Goal: Task Accomplishment & Management: Manage account settings

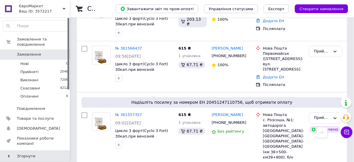
scroll to position [233, 0]
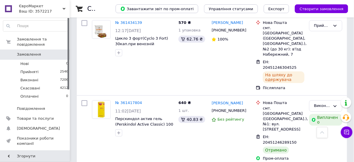
scroll to position [976, 0]
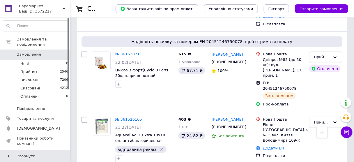
scroll to position [603, 0]
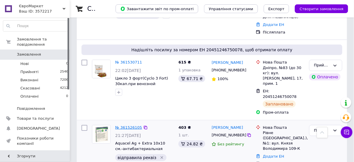
click at [127, 125] on link "№ 361526105" at bounding box center [128, 127] width 27 height 4
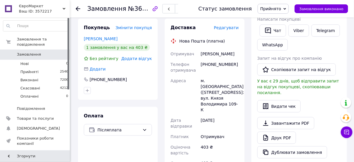
scroll to position [140, 0]
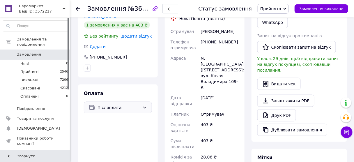
click at [132, 106] on div "Післяплата" at bounding box center [118, 108] width 68 height 12
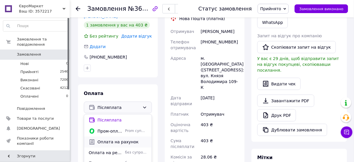
click at [119, 139] on span "Оплата на рахунок" at bounding box center [122, 142] width 49 height 6
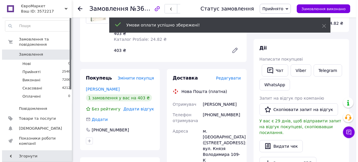
scroll to position [47, 0]
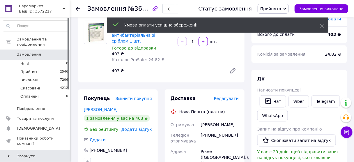
click at [230, 96] on span "Редагувати" at bounding box center [226, 98] width 25 height 5
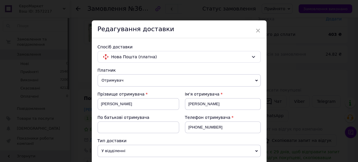
click at [231, 93] on div "Ім'я отримувача" at bounding box center [223, 94] width 76 height 6
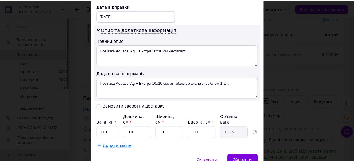
scroll to position [274, 0]
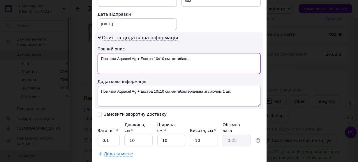
click at [202, 53] on textarea "Пов'язка Aquacel Ag + Екстра 10х10 см.-антибакт..." at bounding box center [179, 63] width 163 height 21
click at [202, 53] on textarea "1шт. Aquacel Ag + Екстра 10х10 см." at bounding box center [179, 63] width 163 height 21
type textarea "1шт. Aquacel Ag + Екстра 10х10 см. 150передпл"
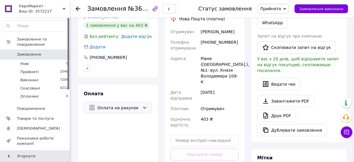
scroll to position [140, 0]
click at [131, 105] on div "Оплата на рахунок" at bounding box center [118, 108] width 68 height 12
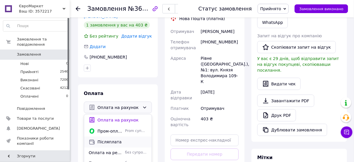
click at [121, 139] on span "Післяплата" at bounding box center [122, 142] width 49 height 6
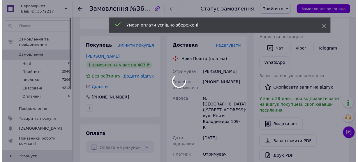
scroll to position [23, 0]
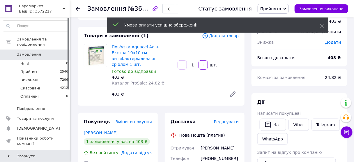
click at [229, 119] on span "Редагувати" at bounding box center [226, 121] width 25 height 5
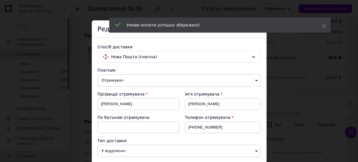
click at [230, 115] on div "Телефон отримувача" at bounding box center [223, 117] width 76 height 6
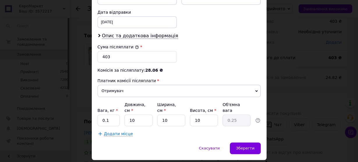
scroll to position [279, 0]
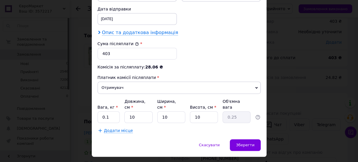
click at [132, 30] on span "Опис та додаткова інформація" at bounding box center [140, 33] width 76 height 6
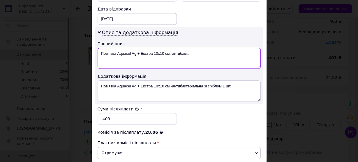
click at [116, 48] on textarea "Пов'язка Aquacel Ag + Екстра 10х10 см.-антибакт..." at bounding box center [179, 58] width 163 height 21
drag, startPoint x: 162, startPoint y: 44, endPoint x: 208, endPoint y: 46, distance: 45.2
click at [208, 48] on textarea "1шт. Aquacel Ag + Екстра 10х10 см.-антибакт..." at bounding box center [179, 58] width 163 height 21
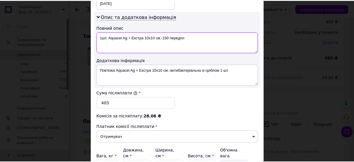
scroll to position [326, 0]
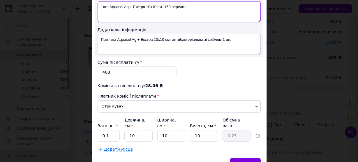
type textarea "1шт. Aquacel Ag + Екстра 10х10 см.-150 передпл"
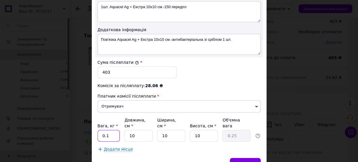
click at [114, 130] on input "0.1" at bounding box center [109, 136] width 22 height 12
type input "0.5"
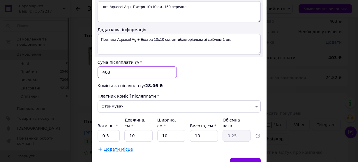
click at [121, 66] on input "403" at bounding box center [137, 72] width 79 height 12
click at [116, 66] on input "403" at bounding box center [137, 72] width 79 height 12
type input "4"
type input "253"
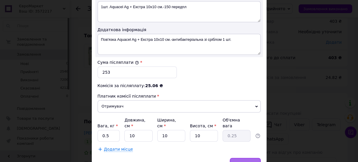
click at [251, 161] on span "Зберегти" at bounding box center [245, 163] width 18 height 4
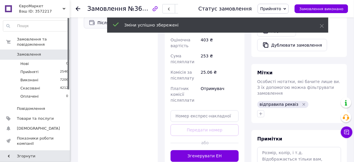
scroll to position [233, 0]
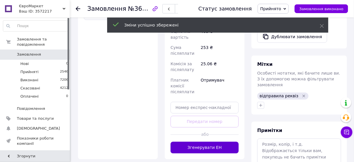
click at [186, 142] on button "Згенерувати ЕН" at bounding box center [205, 148] width 68 height 12
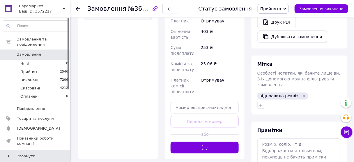
click at [78, 8] on icon at bounding box center [78, 8] width 5 height 5
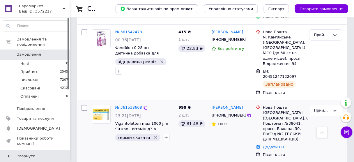
scroll to position [473, 0]
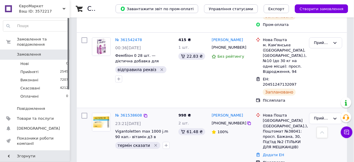
click at [224, 110] on div "Катерина Пашкова +380990591002 100%" at bounding box center [231, 138] width 44 height 57
click at [134, 113] on link "№ 361538608" at bounding box center [128, 115] width 27 height 4
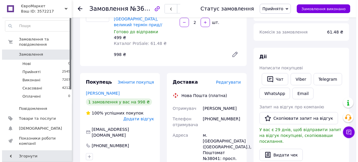
scroll to position [68, 0]
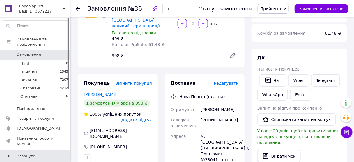
click at [228, 81] on span "Редагувати" at bounding box center [226, 83] width 25 height 5
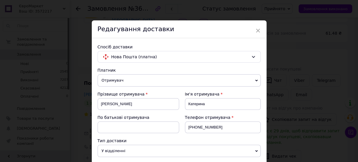
click at [232, 68] on div "Платник" at bounding box center [179, 70] width 163 height 6
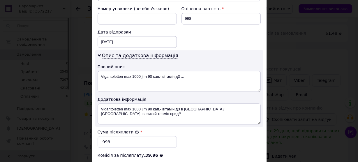
scroll to position [280, 0]
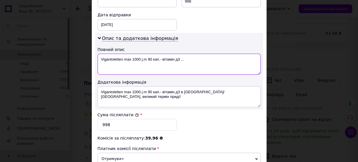
drag, startPoint x: 160, startPoint y: 43, endPoint x: 212, endPoint y: 44, distance: 51.5
click at [212, 54] on textarea "Vigantoletten max 1000 j.m 90 кап.- вітамін д3 ..." at bounding box center [179, 64] width 163 height 21
click at [213, 54] on textarea "2уп. Vigantoletten max 1000 j.m 90 кап." at bounding box center [179, 64] width 163 height 21
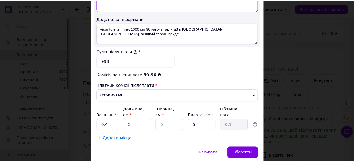
scroll to position [344, 0]
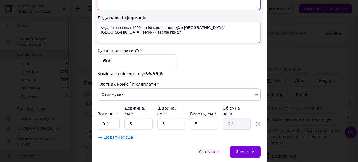
type textarea "2уп. Vigantoletten max 1000 j.m 90 кап. Післяпл"
click at [113, 118] on input "0.4" at bounding box center [109, 124] width 22 height 12
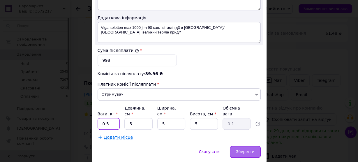
type input "0.5"
click at [241, 149] on span "Зберегти" at bounding box center [245, 151] width 18 height 4
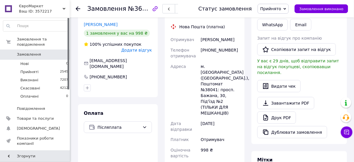
scroll to position [231, 0]
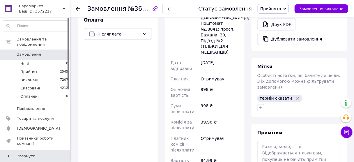
click at [77, 8] on icon at bounding box center [78, 8] width 5 height 5
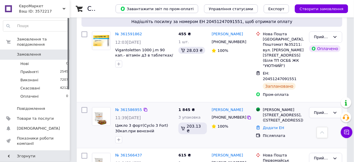
scroll to position [116, 0]
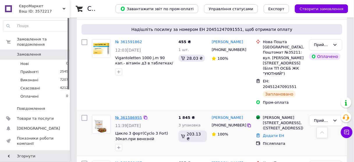
click at [128, 115] on link "№ 361586955" at bounding box center [128, 117] width 27 height 4
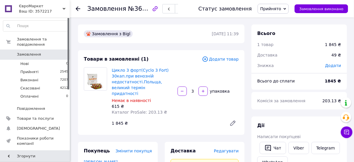
click at [37, 12] on div "Ваш ID: 3572217" at bounding box center [44, 11] width 51 height 5
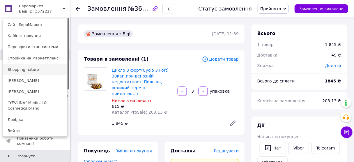
click at [45, 71] on link "Shopping nature" at bounding box center [35, 69] width 64 height 11
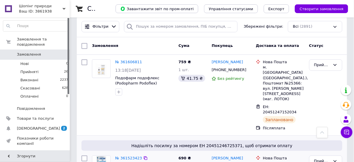
scroll to position [47, 0]
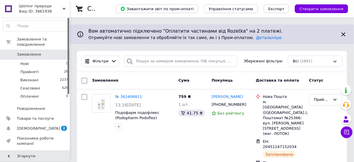
click at [38, 12] on div "Ваш ID: 3861938" at bounding box center [44, 11] width 51 height 5
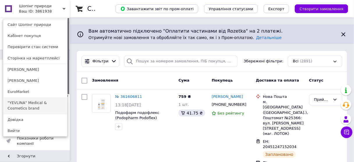
click at [48, 106] on link ""YEVLINA" Medical & Cosmetics brand" at bounding box center [35, 105] width 64 height 16
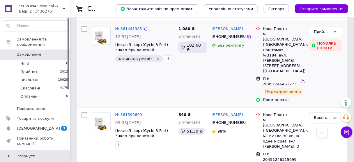
scroll to position [745, 0]
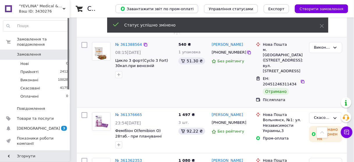
scroll to position [955, 0]
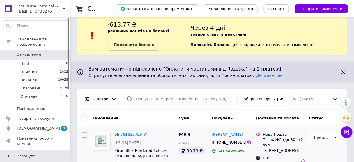
scroll to position [0, 0]
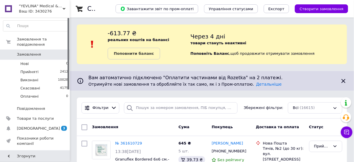
click at [38, 15] on div ""YEVLINA" Medical & Cosmetics brand Ваш ID: 3430276" at bounding box center [43, 8] width 53 height 17
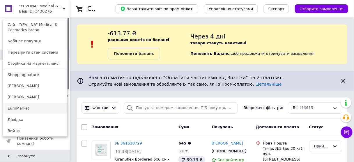
click at [34, 109] on link "EuroMarket" at bounding box center [35, 108] width 64 height 11
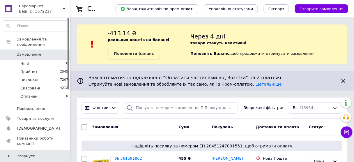
click at [158, 127] on div "Замовлення" at bounding box center [133, 127] width 86 height 10
click at [148, 127] on div "Замовлення" at bounding box center [133, 127] width 86 height 10
click at [34, 10] on div "Ваш ID: 3572217" at bounding box center [44, 11] width 51 height 5
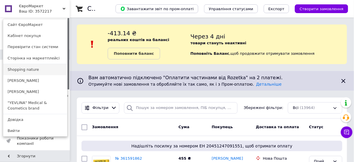
click at [44, 70] on link "Shopping nature" at bounding box center [35, 69] width 64 height 11
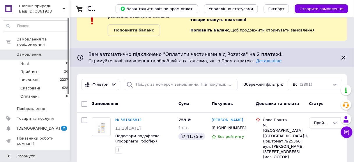
scroll to position [23, 0]
click at [163, 102] on div "Замовлення" at bounding box center [133, 104] width 86 height 10
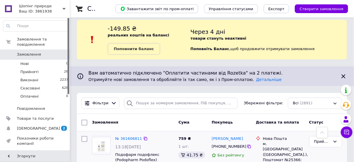
scroll to position [0, 0]
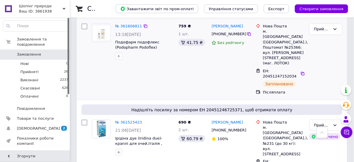
scroll to position [116, 0]
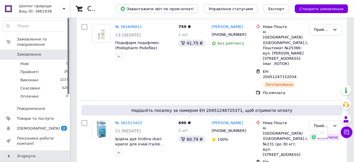
click at [34, 6] on span "Шопінг природи" at bounding box center [41, 5] width 44 height 5
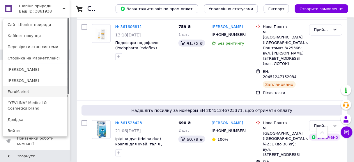
click at [39, 93] on link "EuroMarket" at bounding box center [35, 91] width 64 height 11
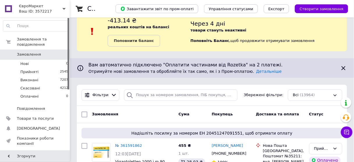
scroll to position [23, 0]
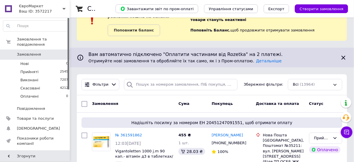
click at [148, 105] on div "Замовлення" at bounding box center [133, 104] width 86 height 10
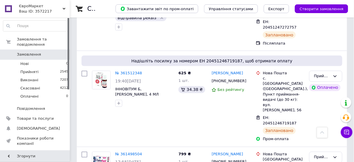
scroll to position [769, 0]
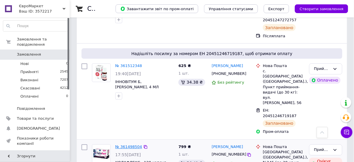
click at [122, 145] on link "№ 361498504" at bounding box center [128, 147] width 27 height 4
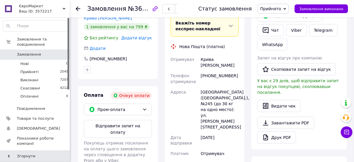
scroll to position [140, 0]
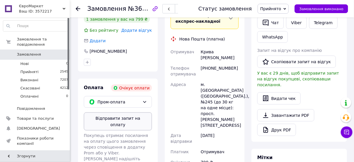
click at [134, 118] on button "Відправити запит на оплату" at bounding box center [118, 121] width 68 height 18
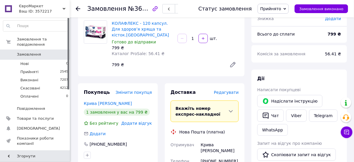
scroll to position [0, 0]
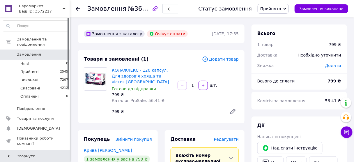
click at [77, 9] on use at bounding box center [78, 8] width 5 height 5
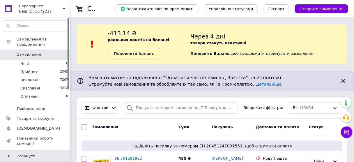
click at [152, 123] on div "Замовлення" at bounding box center [133, 127] width 86 height 10
click at [41, 10] on div "Ваш ID: 3572217" at bounding box center [44, 11] width 51 height 5
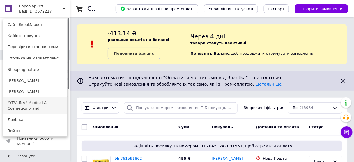
click at [41, 104] on link ""YEVLINA" Medical & Cosmetics brand" at bounding box center [35, 105] width 64 height 16
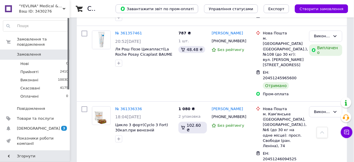
scroll to position [1137, 0]
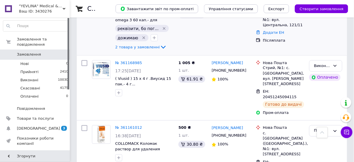
scroll to position [233, 0]
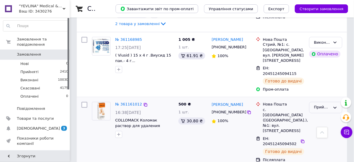
click at [321, 102] on div "Прийнято" at bounding box center [325, 107] width 33 height 11
click at [315, 114] on li "Виконано" at bounding box center [326, 119] width 33 height 11
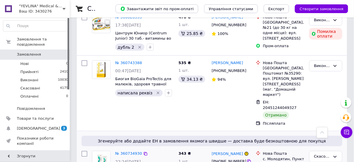
scroll to position [1170, 0]
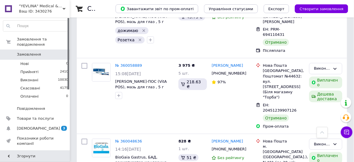
scroll to position [1128, 0]
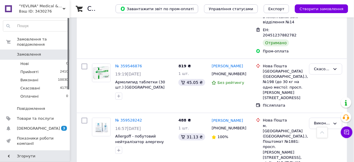
scroll to position [1163, 0]
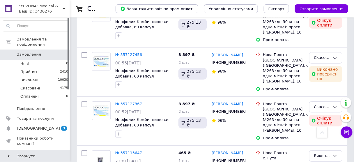
scroll to position [1089, 0]
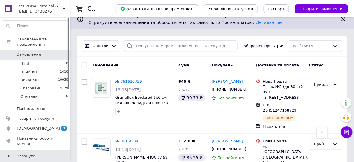
scroll to position [47, 0]
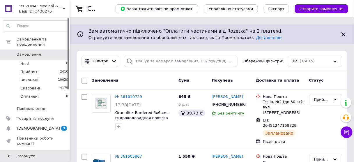
click at [38, 8] on span ""YEVLINA" Medical & Cosmetics brand" at bounding box center [41, 5] width 44 height 5
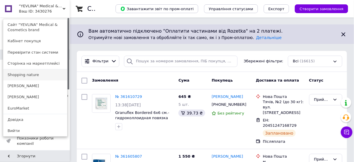
click at [46, 75] on link "Shopping nature" at bounding box center [35, 74] width 64 height 11
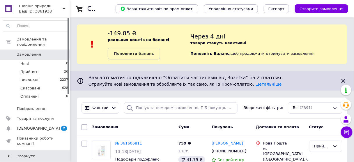
click at [160, 130] on div "Замовлення" at bounding box center [133, 127] width 86 height 10
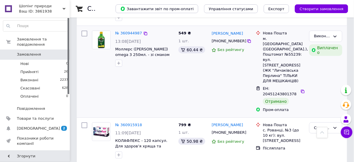
scroll to position [489, 0]
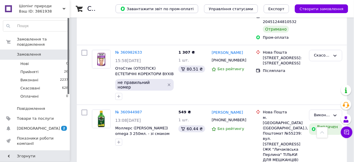
click at [28, 8] on span "Шопінг природи" at bounding box center [41, 5] width 44 height 5
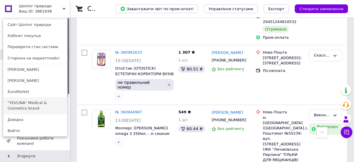
click at [51, 102] on link ""YEVLINA" Medical & Cosmetics brand" at bounding box center [35, 105] width 64 height 16
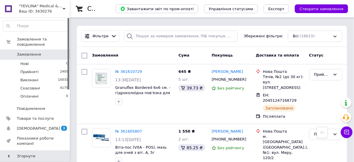
scroll to position [47, 0]
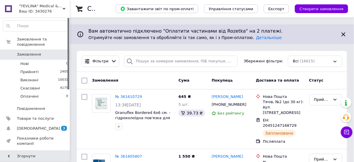
click at [32, 13] on div "Ваш ID: 3430276" at bounding box center [44, 11] width 51 height 5
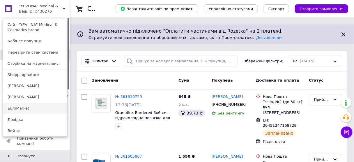
click at [42, 106] on link "EuroMarket" at bounding box center [35, 108] width 64 height 11
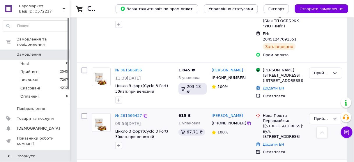
scroll to position [163, 0]
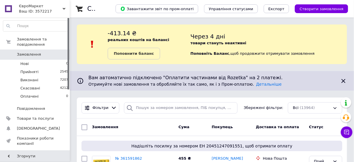
click at [28, 9] on div "Ваш ID: 3572217" at bounding box center [44, 11] width 51 height 5
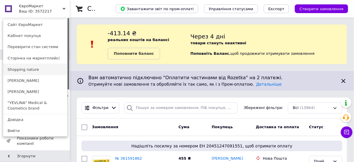
click at [47, 72] on link "Shopping nature" at bounding box center [35, 69] width 64 height 11
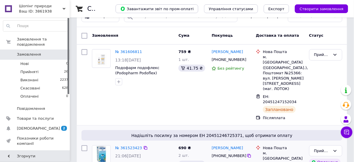
scroll to position [93, 0]
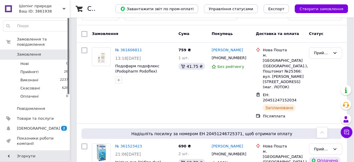
click at [41, 9] on div "Ваш ID: 3861938" at bounding box center [44, 11] width 51 height 5
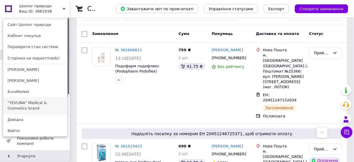
click at [36, 102] on link ""YEVLINA" Medical & Cosmetics brand" at bounding box center [35, 105] width 64 height 16
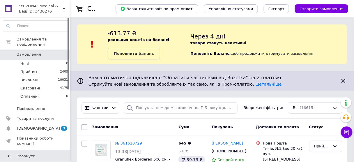
click at [34, 5] on span ""YEVLINA" Medical & Cosmetics brand" at bounding box center [41, 5] width 44 height 5
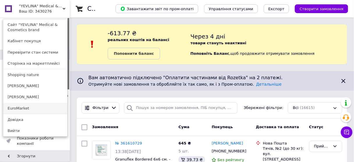
click at [41, 112] on link "EuroMarket" at bounding box center [35, 108] width 64 height 11
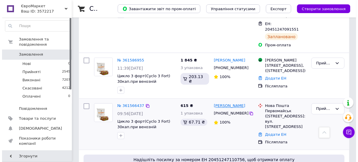
scroll to position [163, 0]
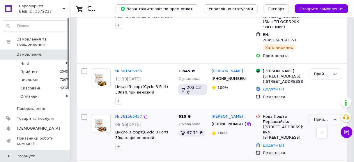
click at [317, 119] on div "Прийнято" at bounding box center [325, 119] width 33 height 11
click at [313, 137] on li "Скасовано" at bounding box center [326, 142] width 33 height 11
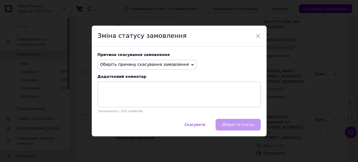
click at [169, 68] on span "Оберіть причину скасування замовлення" at bounding box center [147, 65] width 99 height 10
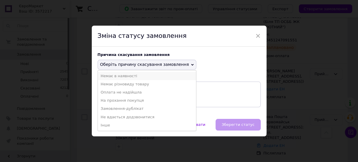
click at [155, 78] on li "Немає в наявності" at bounding box center [147, 76] width 98 height 8
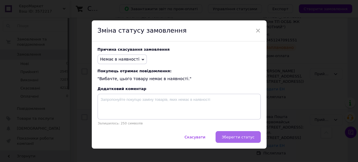
click at [243, 141] on button "Зберегти статус" at bounding box center [237, 137] width 45 height 12
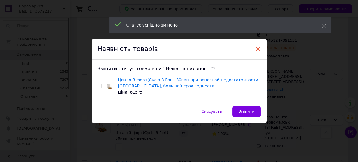
click at [256, 49] on span "×" at bounding box center [257, 49] width 5 height 10
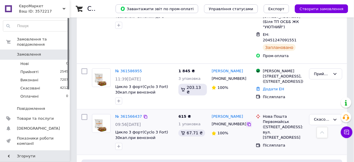
click at [247, 122] on icon at bounding box center [249, 124] width 5 height 5
click at [120, 144] on icon "button" at bounding box center [118, 146] width 5 height 5
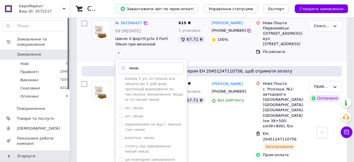
scroll to position [116, 0]
type input "чекає"
click at [120, 105] on input "нп, чекає" at bounding box center [121, 107] width 4 height 4
checkbox input "true"
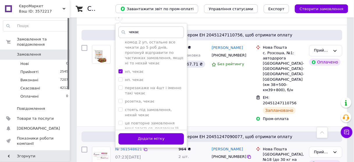
scroll to position [326, 0]
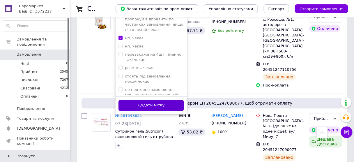
click at [126, 100] on button "Додати мітку" at bounding box center [152, 105] width 66 height 11
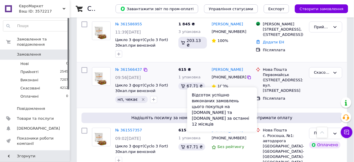
scroll to position [163, 0]
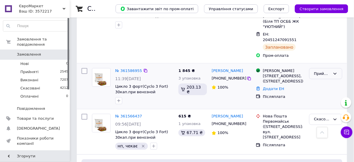
click at [319, 71] on div "Прийнято" at bounding box center [322, 74] width 16 height 6
click at [321, 91] on li "Скасовано" at bounding box center [326, 96] width 33 height 11
click at [321, 68] on div "Скасовано" at bounding box center [325, 73] width 33 height 11
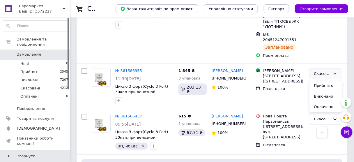
drag, startPoint x: 304, startPoint y: 88, endPoint x: 310, endPoint y: 82, distance: 7.8
click at [304, 88] on div "Післяплата" at bounding box center [283, 88] width 41 height 5
click at [323, 71] on div "Скасовано" at bounding box center [322, 74] width 16 height 6
click at [322, 80] on li "Прийнято" at bounding box center [326, 85] width 33 height 11
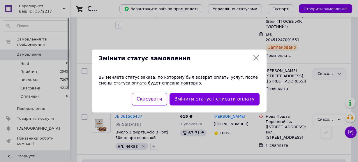
click at [321, 64] on div "Змінити статус замовлення Вы меняете статус заказа, по которому был возврат опл…" at bounding box center [179, 81] width 358 height 162
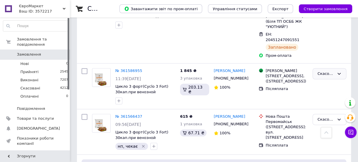
click at [319, 71] on div "Скасовано" at bounding box center [325, 74] width 17 height 6
click at [303, 86] on div "Післяплата" at bounding box center [287, 88] width 42 height 5
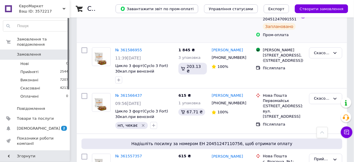
scroll to position [186, 0]
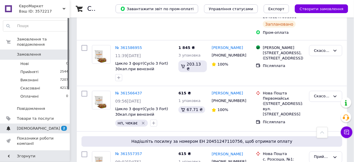
click at [47, 126] on span "[DEMOGRAPHIC_DATA]" at bounding box center [35, 128] width 37 height 5
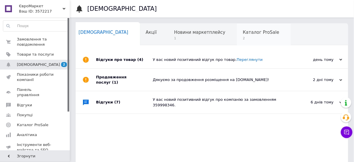
click at [243, 35] on span "Каталог ProSale" at bounding box center [261, 32] width 36 height 5
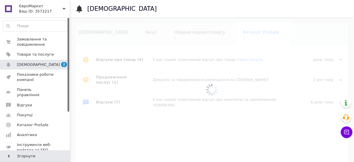
scroll to position [0, 15]
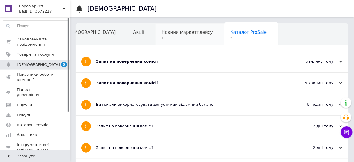
click at [162, 33] on span "Новини маркетплейсу" at bounding box center [187, 32] width 51 height 5
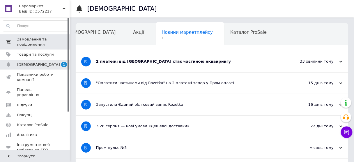
click at [35, 43] on span "Замовлення та повідомлення" at bounding box center [35, 42] width 37 height 10
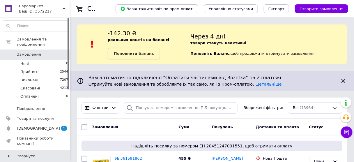
click at [40, 9] on div "Ваш ID: 3572217" at bounding box center [44, 11] width 51 height 5
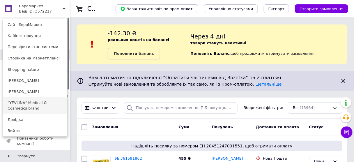
click at [43, 106] on link ""YEVLINA" Medical & Cosmetics brand" at bounding box center [35, 105] width 64 height 16
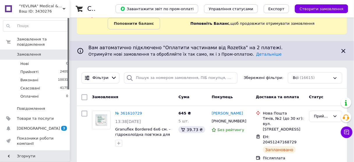
scroll to position [47, 0]
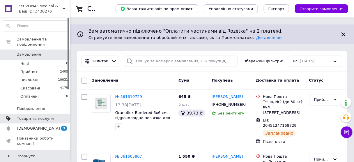
click at [45, 116] on link "Товари та послуги" at bounding box center [36, 119] width 72 height 10
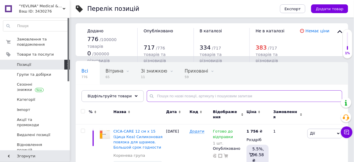
click at [157, 97] on input "text" at bounding box center [245, 96] width 196 height 12
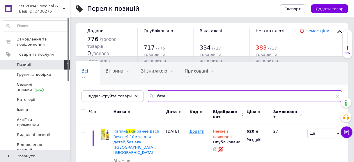
type input "баха"
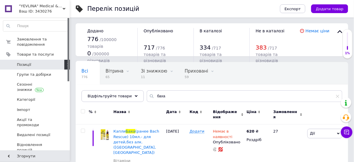
click at [151, 114] on div "Назва" at bounding box center [138, 115] width 53 height 20
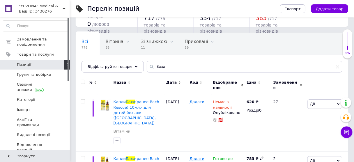
scroll to position [24, 0]
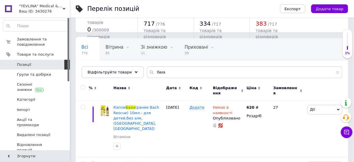
click at [36, 8] on span ""YEVLINA" Medical & Cosmetics brand" at bounding box center [41, 5] width 44 height 5
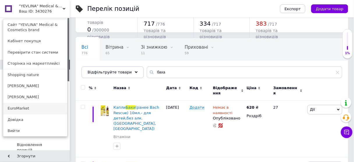
click at [40, 108] on link "EuroMarket" at bounding box center [35, 108] width 64 height 11
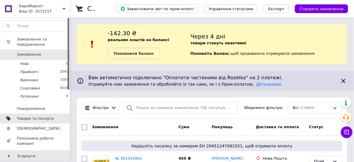
click at [37, 116] on link "Товари та послуги" at bounding box center [36, 119] width 72 height 10
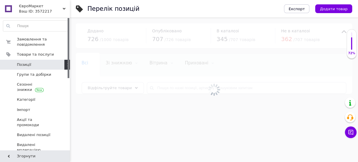
click at [188, 87] on div at bounding box center [214, 89] width 288 height 144
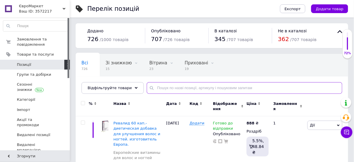
click at [186, 87] on input "text" at bounding box center [245, 88] width 196 height 12
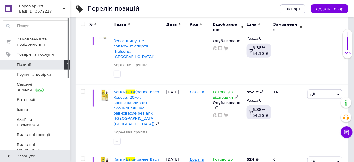
scroll to position [93, 0]
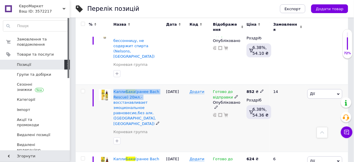
drag, startPoint x: 112, startPoint y: 79, endPoint x: 149, endPoint y: 86, distance: 38.3
click at [149, 86] on div "[PERSON_NAME] (ранее Bach Rescue) 20мл.- восстанавливает эмоциональное равновес…" at bounding box center [138, 118] width 53 height 67
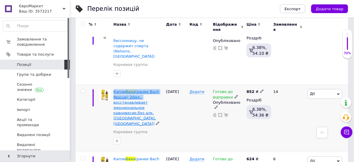
copy span "Капли Баха (ранее Bach Rescue) 20мл.-"
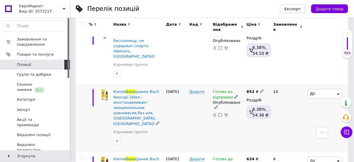
click at [200, 112] on div "Додати" at bounding box center [199, 118] width 23 height 67
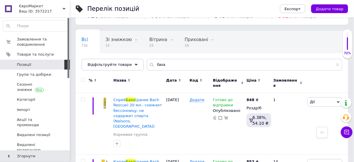
scroll to position [0, 0]
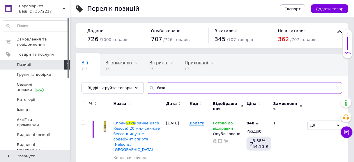
click at [165, 89] on input "баха" at bounding box center [245, 88] width 196 height 12
type input "б"
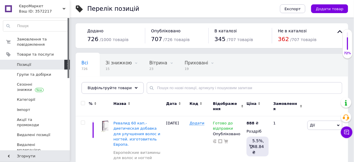
click at [154, 99] on div "Назва" at bounding box center [138, 107] width 53 height 20
click at [146, 107] on div "Назва" at bounding box center [138, 107] width 53 height 20
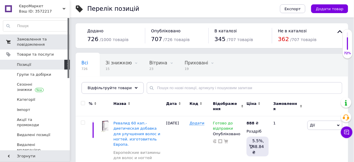
click at [29, 45] on span "Замовлення та повідомлення" at bounding box center [35, 42] width 37 height 10
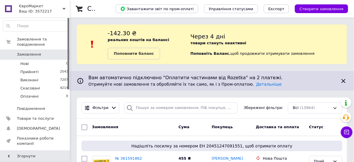
click at [153, 129] on div "Замовлення" at bounding box center [133, 127] width 86 height 10
click at [157, 129] on div "Замовлення" at bounding box center [133, 127] width 86 height 10
click at [160, 127] on div "Замовлення" at bounding box center [133, 127] width 86 height 10
click at [155, 123] on div "Замовлення" at bounding box center [133, 127] width 86 height 10
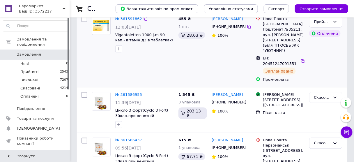
scroll to position [140, 0]
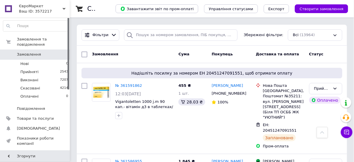
scroll to position [23, 0]
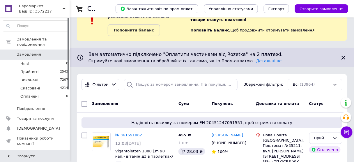
click at [36, 7] on span "ЄвроМаркет" at bounding box center [41, 5] width 44 height 5
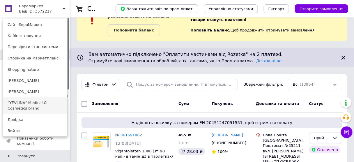
click at [44, 103] on link ""YEVLINA" Medical & Cosmetics brand" at bounding box center [35, 105] width 64 height 16
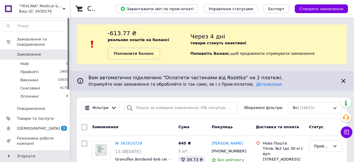
click at [33, 12] on div "Ваш ID: 3430276" at bounding box center [44, 11] width 51 height 5
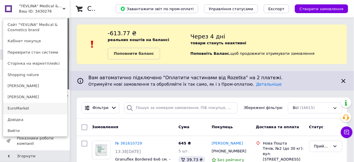
click at [31, 109] on link "EuroMarket" at bounding box center [35, 108] width 64 height 11
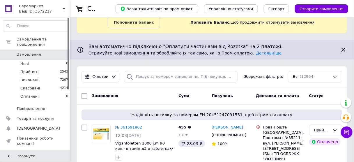
scroll to position [23, 0]
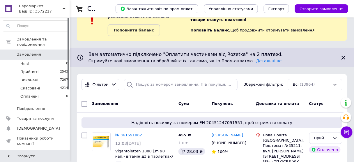
click at [140, 106] on div "Замовлення" at bounding box center [133, 104] width 86 height 10
click at [141, 106] on div "Замовлення" at bounding box center [133, 104] width 86 height 10
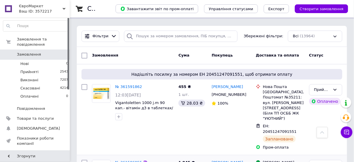
scroll to position [47, 0]
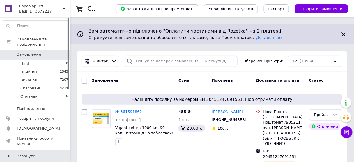
click at [158, 78] on div "Замовлення" at bounding box center [133, 80] width 86 height 10
click at [159, 81] on div "Замовлення" at bounding box center [133, 80] width 86 height 10
click at [155, 78] on div "Замовлення" at bounding box center [133, 80] width 86 height 10
click at [157, 82] on div "Замовлення" at bounding box center [133, 80] width 86 height 10
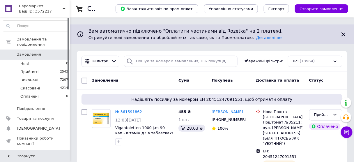
click at [167, 82] on div "Замовлення" at bounding box center [133, 80] width 86 height 10
click at [154, 75] on div "Замовлення" at bounding box center [133, 80] width 86 height 10
click at [158, 78] on div "Замовлення" at bounding box center [133, 80] width 86 height 10
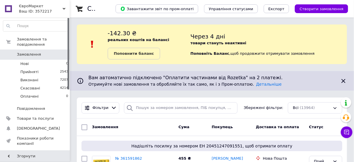
click at [33, 10] on div "Ваш ID: 3572217" at bounding box center [44, 11] width 51 height 5
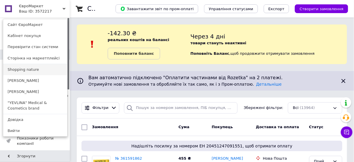
click at [41, 72] on link "Shopping nature" at bounding box center [35, 69] width 64 height 11
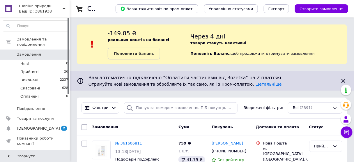
click at [32, 7] on span "Шопінг природи" at bounding box center [41, 5] width 44 height 5
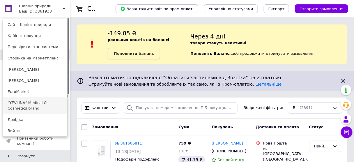
click at [30, 107] on link ""YEVLINA" Medical & Cosmetics brand" at bounding box center [35, 105] width 64 height 16
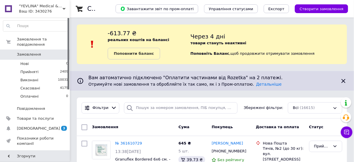
click at [28, 12] on div "Ваш ID: 3430276" at bounding box center [44, 11] width 51 height 5
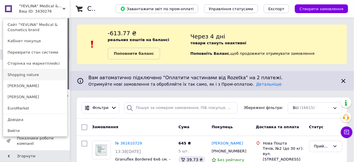
click at [32, 75] on link "Shopping nature" at bounding box center [35, 74] width 64 height 11
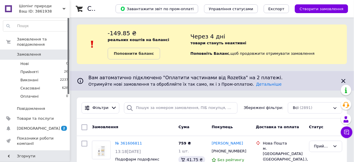
click at [26, 7] on span "Шопінг природи" at bounding box center [41, 5] width 44 height 5
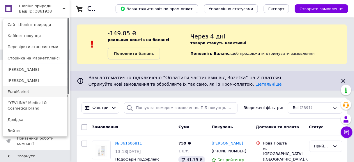
click at [28, 93] on link "EuroMarket" at bounding box center [35, 91] width 64 height 11
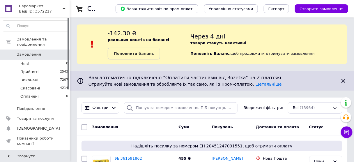
click at [28, 9] on div "Ваш ID: 3572217" at bounding box center [44, 11] width 51 height 5
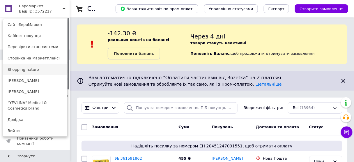
click at [25, 68] on link "Shopping nature" at bounding box center [35, 69] width 64 height 11
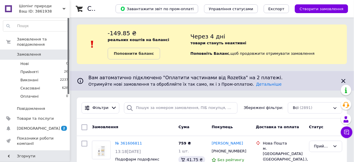
click at [34, 9] on div "Ваш ID: 3861938" at bounding box center [44, 11] width 51 height 5
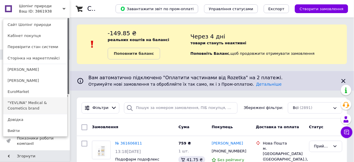
click at [40, 109] on link ""YEVLINA" Medical & Cosmetics brand" at bounding box center [35, 105] width 64 height 16
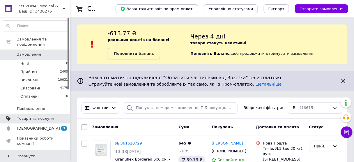
click at [37, 116] on span "Товари та послуги" at bounding box center [35, 118] width 37 height 5
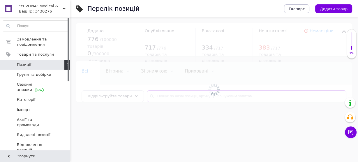
click at [199, 95] on input "text" at bounding box center [246, 96] width 199 height 12
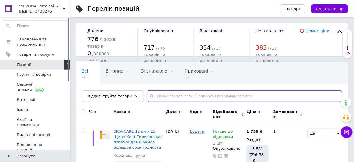
click at [199, 95] on input "text" at bounding box center [245, 96] width 196 height 12
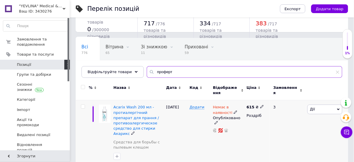
scroll to position [70, 0]
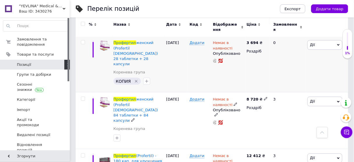
scroll to position [152, 0]
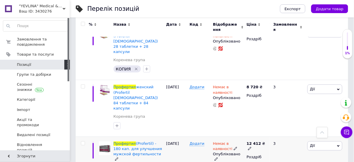
type input "профертил"
click at [221, 142] on span "Немає в наявності" at bounding box center [223, 147] width 20 height 11
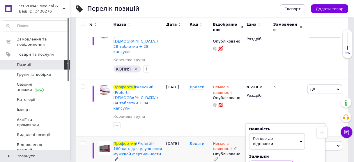
type input "1"
click at [158, 141] on div "Профертил (Profertil) - 180 кап. для улучшения мужской фертильности Коренева гр…" at bounding box center [139, 157] width 50 height 32
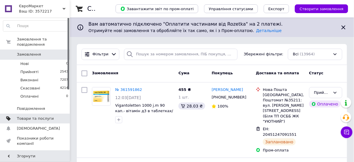
click at [50, 116] on span "Товари та послуги" at bounding box center [35, 118] width 37 height 5
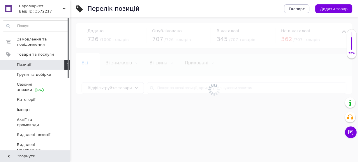
click at [162, 85] on div at bounding box center [214, 89] width 288 height 144
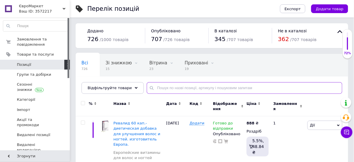
click at [163, 86] on input "text" at bounding box center [245, 88] width 196 height 12
paste input "Профертил (Profertil) - 180"
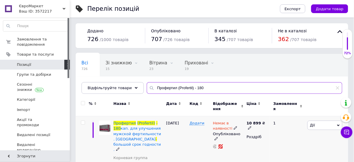
type input "Профертил (Profertil) - 180"
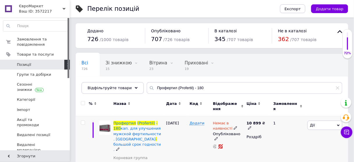
click at [217, 127] on span "Немає в наявності" at bounding box center [223, 126] width 20 height 11
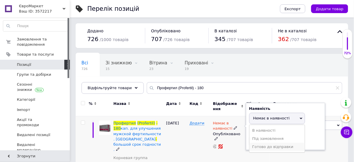
click at [261, 143] on li "Готово до відправки" at bounding box center [277, 147] width 55 height 8
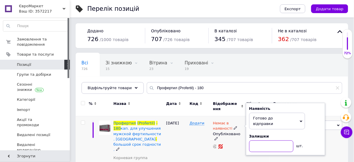
click at [261, 143] on input at bounding box center [271, 146] width 44 height 12
type input "1"
click at [191, 146] on div "Додати" at bounding box center [199, 147] width 23 height 62
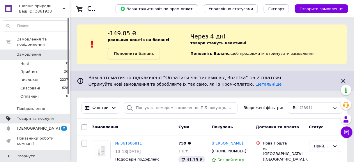
click at [42, 116] on span "Товари та послуги" at bounding box center [35, 118] width 37 height 5
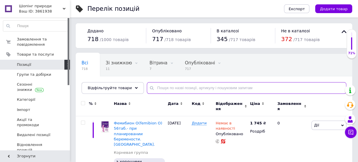
click at [190, 86] on input "text" at bounding box center [246, 88] width 199 height 12
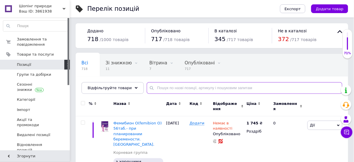
paste input "Профертил (Profertil) - 180"
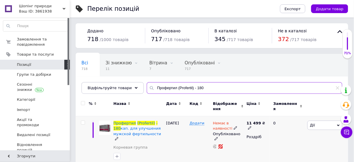
scroll to position [5, 0]
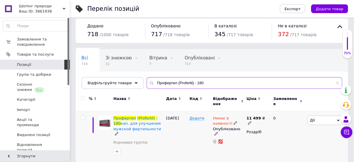
type input "Профертил (Profertil) - 180"
click at [222, 119] on span "Немає в наявності" at bounding box center [223, 121] width 20 height 11
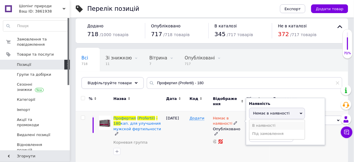
click at [257, 124] on li "В наявності" at bounding box center [277, 125] width 55 height 8
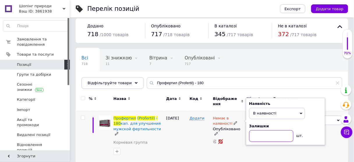
click at [257, 136] on input at bounding box center [271, 136] width 44 height 12
type input "1"
click at [204, 141] on div "Додати" at bounding box center [199, 136] width 23 height 51
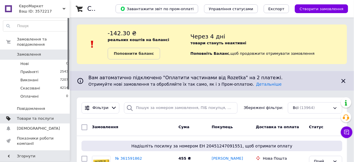
click at [47, 116] on span "Товари та послуги" at bounding box center [35, 118] width 37 height 5
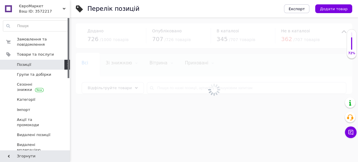
click at [167, 87] on div at bounding box center [214, 89] width 288 height 144
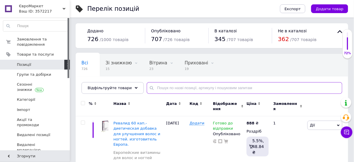
click at [167, 87] on input "text" at bounding box center [245, 88] width 196 height 12
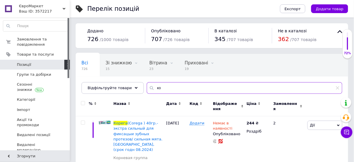
type input "к"
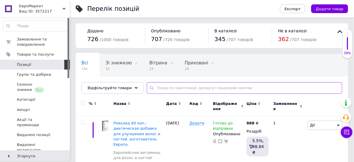
click at [174, 86] on input "text" at bounding box center [245, 88] width 196 height 12
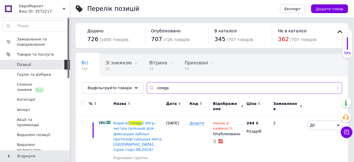
type input "corega"
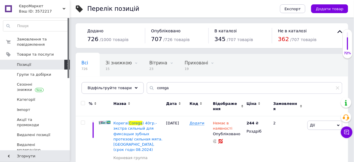
click at [146, 99] on div "Назва" at bounding box center [138, 107] width 53 height 20
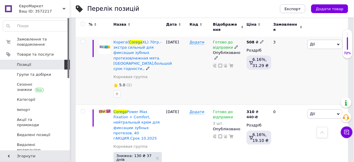
scroll to position [402, 0]
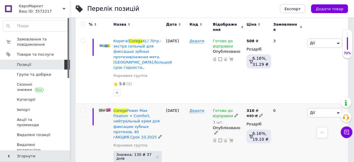
click at [220, 108] on span "Готово до відправки" at bounding box center [223, 113] width 20 height 11
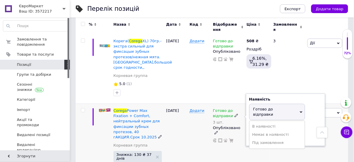
click at [202, 137] on div "Додати" at bounding box center [199, 140] width 23 height 75
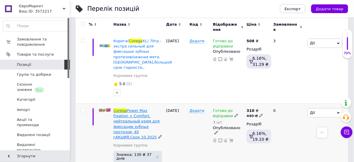
click at [138, 108] on span "Power Max Fixation + Comfort, нейтральный крем для фиксации зубных протезов, 40…" at bounding box center [137, 123] width 46 height 31
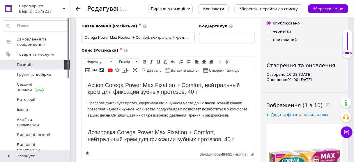
scroll to position [47, 0]
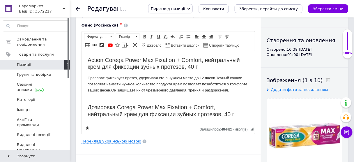
click at [289, 90] on span "Додати фото за посиланням" at bounding box center [299, 89] width 57 height 4
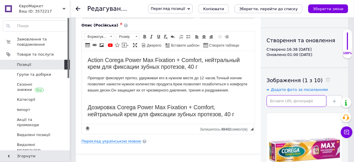
click at [293, 101] on input "text" at bounding box center [297, 101] width 60 height 12
paste input "[URL][DOMAIN_NAME]"
type input "[URL][DOMAIN_NAME]"
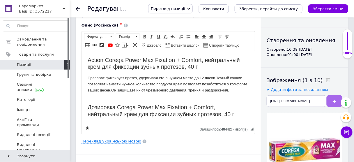
scroll to position [0, 0]
click at [335, 101] on use at bounding box center [334, 101] width 3 height 3
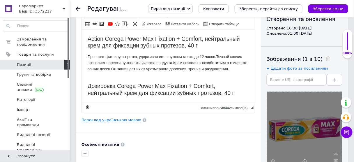
scroll to position [93, 0]
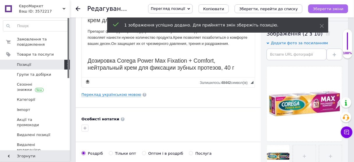
click at [325, 9] on icon "Зберегти зміни" at bounding box center [328, 9] width 31 height 4
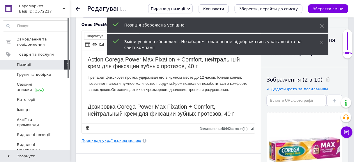
scroll to position [47, 0]
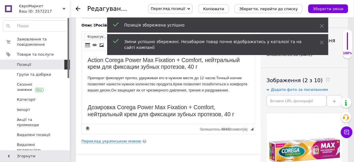
click at [76, 8] on icon at bounding box center [78, 8] width 5 height 5
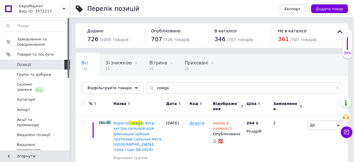
click at [33, 8] on span "ЄвроМаркет" at bounding box center [41, 5] width 44 height 5
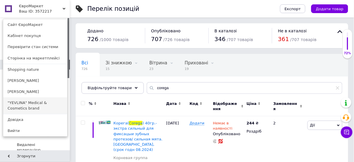
click at [35, 112] on link ""YEVLINA" Medical & Cosmetics brand" at bounding box center [35, 105] width 64 height 16
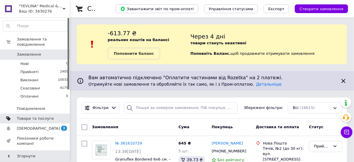
click at [42, 116] on span "Товари та послуги" at bounding box center [35, 118] width 37 height 5
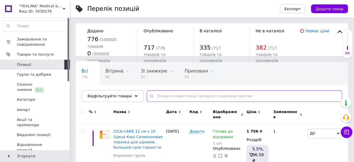
click at [193, 93] on input "text" at bounding box center [245, 96] width 196 height 12
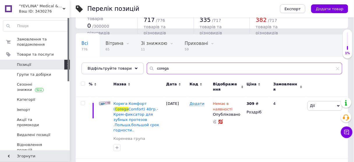
scroll to position [16, 0]
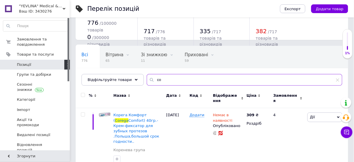
type input "c"
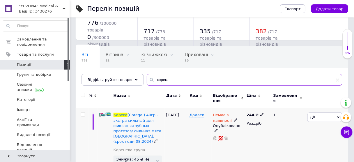
type input "корега"
click at [195, 134] on div "Додати" at bounding box center [199, 145] width 23 height 75
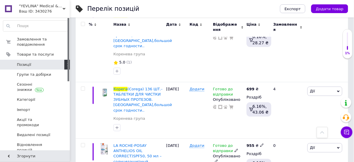
scroll to position [451, 0]
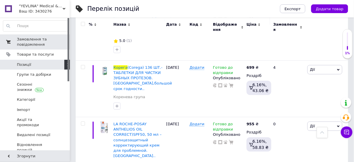
click at [34, 40] on span "Замовлення та повідомлення" at bounding box center [35, 42] width 37 height 10
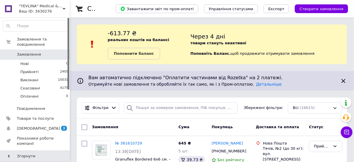
click at [24, 10] on div "Ваш ID: 3430276" at bounding box center [44, 11] width 51 height 5
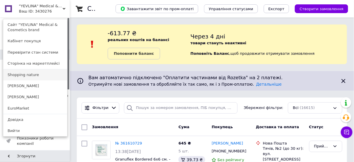
click at [39, 76] on link "Shopping nature" at bounding box center [35, 74] width 64 height 11
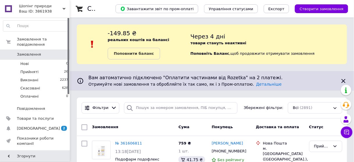
click at [32, 8] on span "Шопінг природи" at bounding box center [41, 5] width 44 height 5
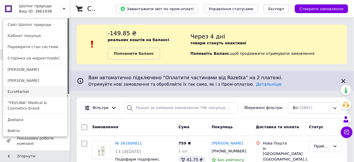
click at [25, 94] on link "EuroMarket" at bounding box center [35, 91] width 64 height 11
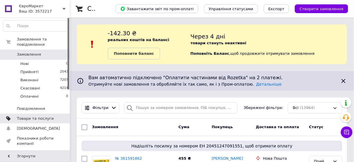
click at [37, 116] on span "Товари та послуги" at bounding box center [35, 118] width 37 height 5
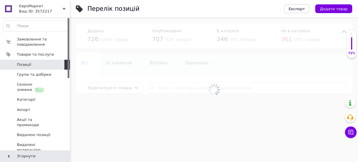
click at [162, 86] on div at bounding box center [214, 89] width 288 height 144
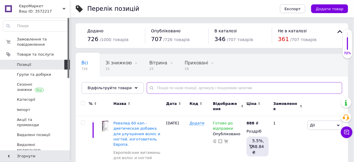
click at [162, 86] on input "text" at bounding box center [245, 88] width 196 height 12
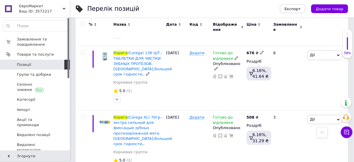
scroll to position [326, 0]
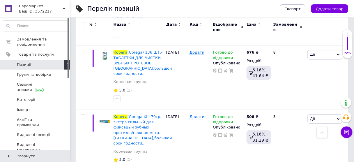
type input "корега"
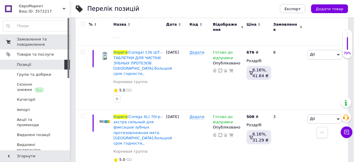
click at [40, 45] on span "Замовлення та повідомлення" at bounding box center [35, 42] width 37 height 10
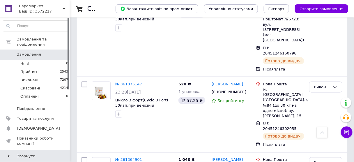
scroll to position [1260, 0]
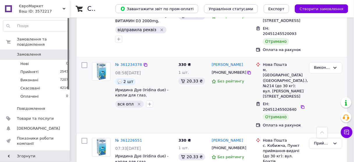
scroll to position [280, 0]
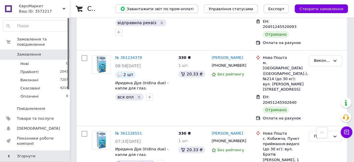
click at [27, 10] on div "Ваш ID: 3572217" at bounding box center [44, 11] width 51 height 5
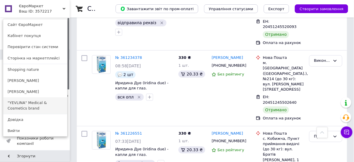
click at [37, 106] on link ""YEVLINA" Medical & Cosmetics brand" at bounding box center [35, 105] width 64 height 16
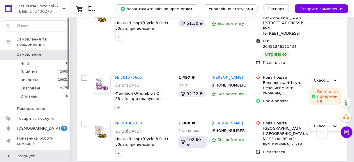
scroll to position [955, 0]
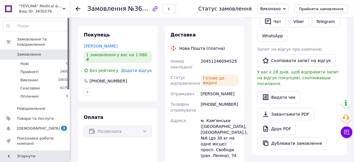
scroll to position [116, 0]
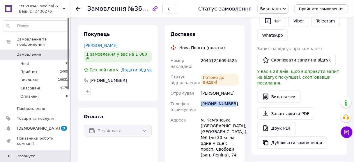
drag, startPoint x: 201, startPoint y: 102, endPoint x: 233, endPoint y: 104, distance: 32.1
click at [233, 104] on div "+380939120577" at bounding box center [220, 106] width 40 height 16
copy div "+380939120577"
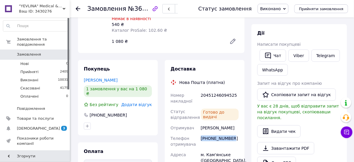
scroll to position [47, 0]
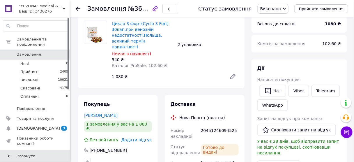
click at [77, 8] on use at bounding box center [78, 8] width 5 height 5
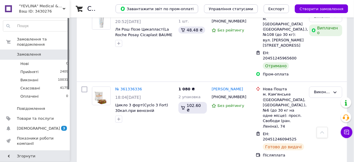
scroll to position [1123, 0]
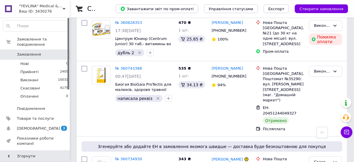
scroll to position [1170, 0]
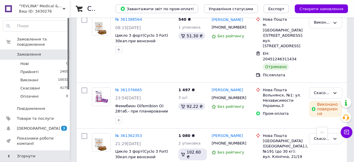
scroll to position [937, 0]
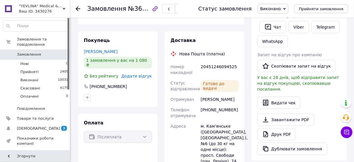
scroll to position [134, 0]
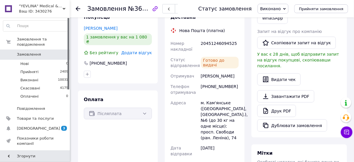
click at [78, 8] on icon at bounding box center [78, 8] width 5 height 5
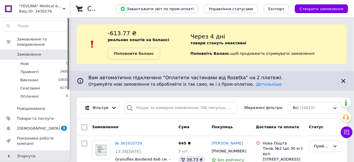
click at [31, 11] on div "Ваш ID: 3430276" at bounding box center [44, 11] width 51 height 5
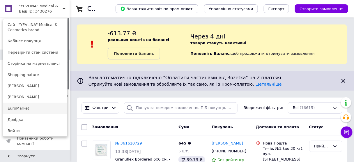
click at [24, 109] on link "EuroMarket" at bounding box center [35, 108] width 64 height 11
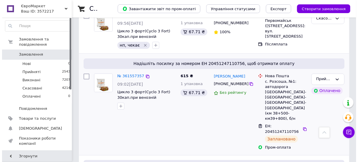
scroll to position [256, 0]
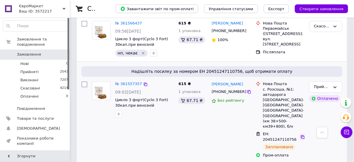
click at [302, 135] on icon at bounding box center [302, 137] width 5 height 5
click at [314, 82] on div "Прийнято" at bounding box center [325, 87] width 33 height 11
click at [205, 102] on div "615 ₴ 1 упаковка 67.71 ₴" at bounding box center [192, 119] width 33 height 81
click at [313, 82] on div "Прийнято" at bounding box center [325, 87] width 33 height 11
click at [320, 105] on li "Скасовано" at bounding box center [326, 110] width 33 height 11
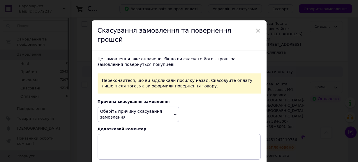
click at [167, 107] on span "Оберіть причину скасування замовлення" at bounding box center [139, 114] width 82 height 15
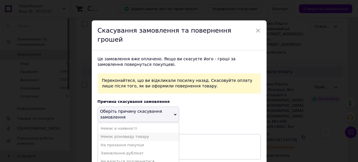
click at [145, 132] on li "Немає різновиду товару" at bounding box center [138, 136] width 81 height 8
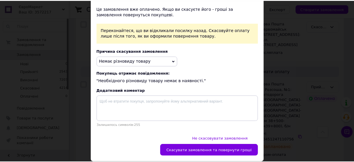
scroll to position [51, 0]
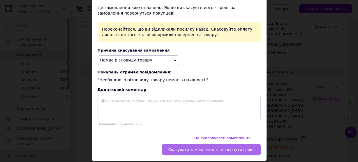
click at [231, 147] on span "Скасувати замовлення та повернути гроші" at bounding box center [211, 149] width 86 height 4
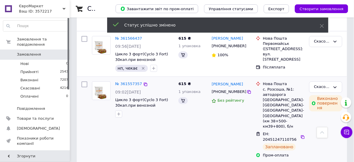
scroll to position [256, 0]
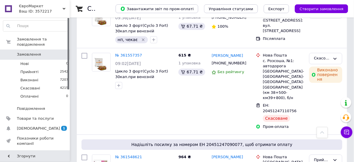
scroll to position [280, 0]
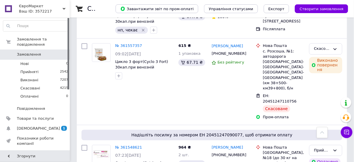
click at [33, 6] on span "ЄвроМаркет" at bounding box center [41, 5] width 44 height 5
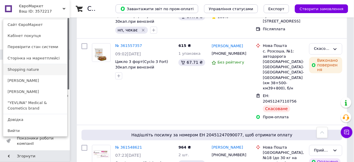
click at [47, 73] on link "Shopping nature" at bounding box center [35, 69] width 64 height 11
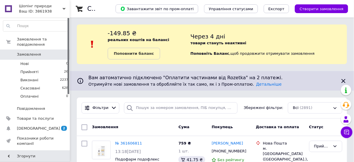
click at [31, 9] on div "Ваш ID: 3861938" at bounding box center [44, 11] width 51 height 5
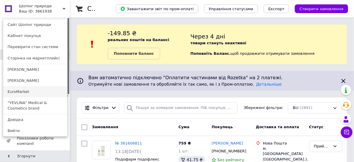
click at [28, 94] on link "EuroMarket" at bounding box center [35, 91] width 64 height 11
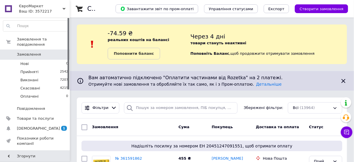
click at [39, 10] on div "Ваш ID: 3572217" at bounding box center [44, 11] width 51 height 5
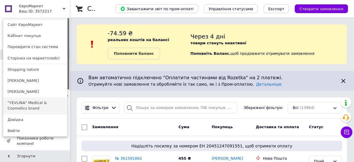
click at [35, 106] on link ""YEVLINA" Medical & Cosmetics brand" at bounding box center [35, 105] width 64 height 16
